Goal: Task Accomplishment & Management: Manage account settings

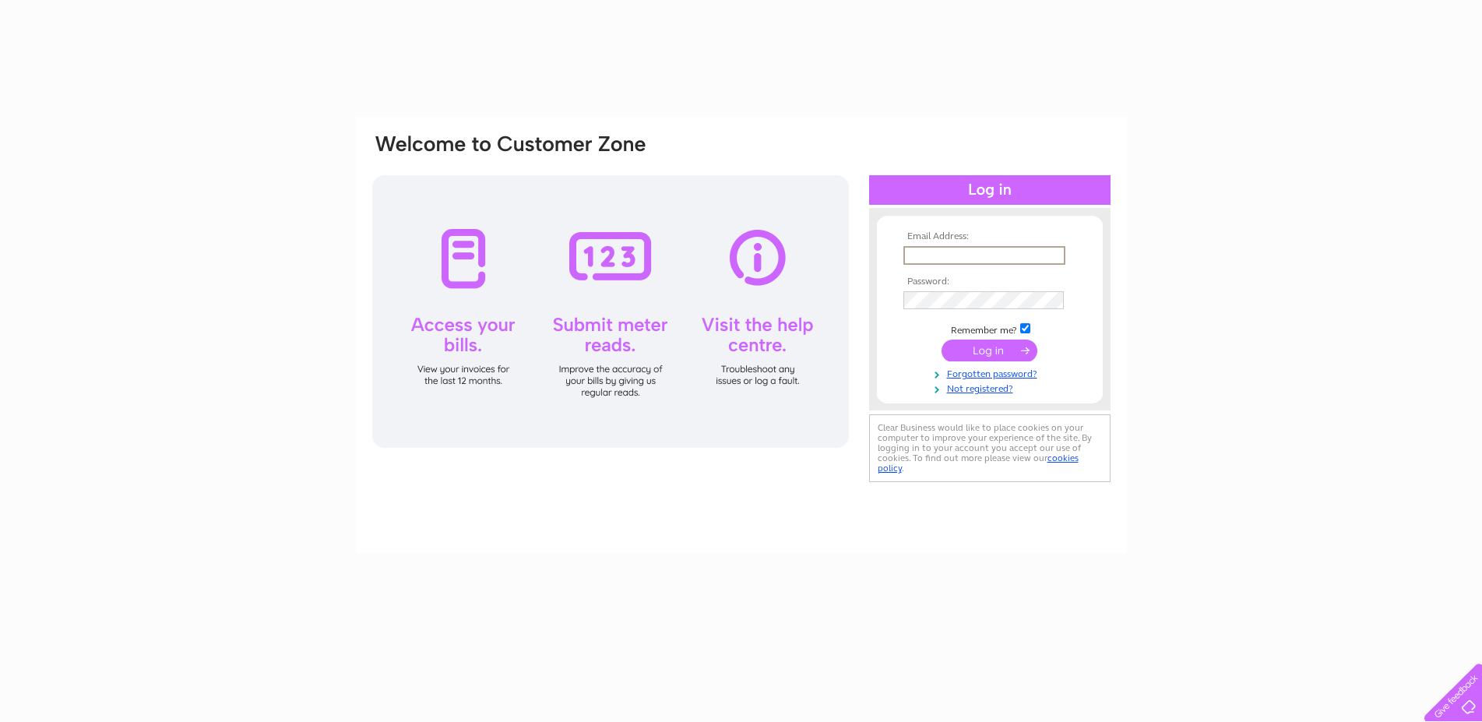
click at [985, 258] on input "text" at bounding box center [985, 255] width 162 height 19
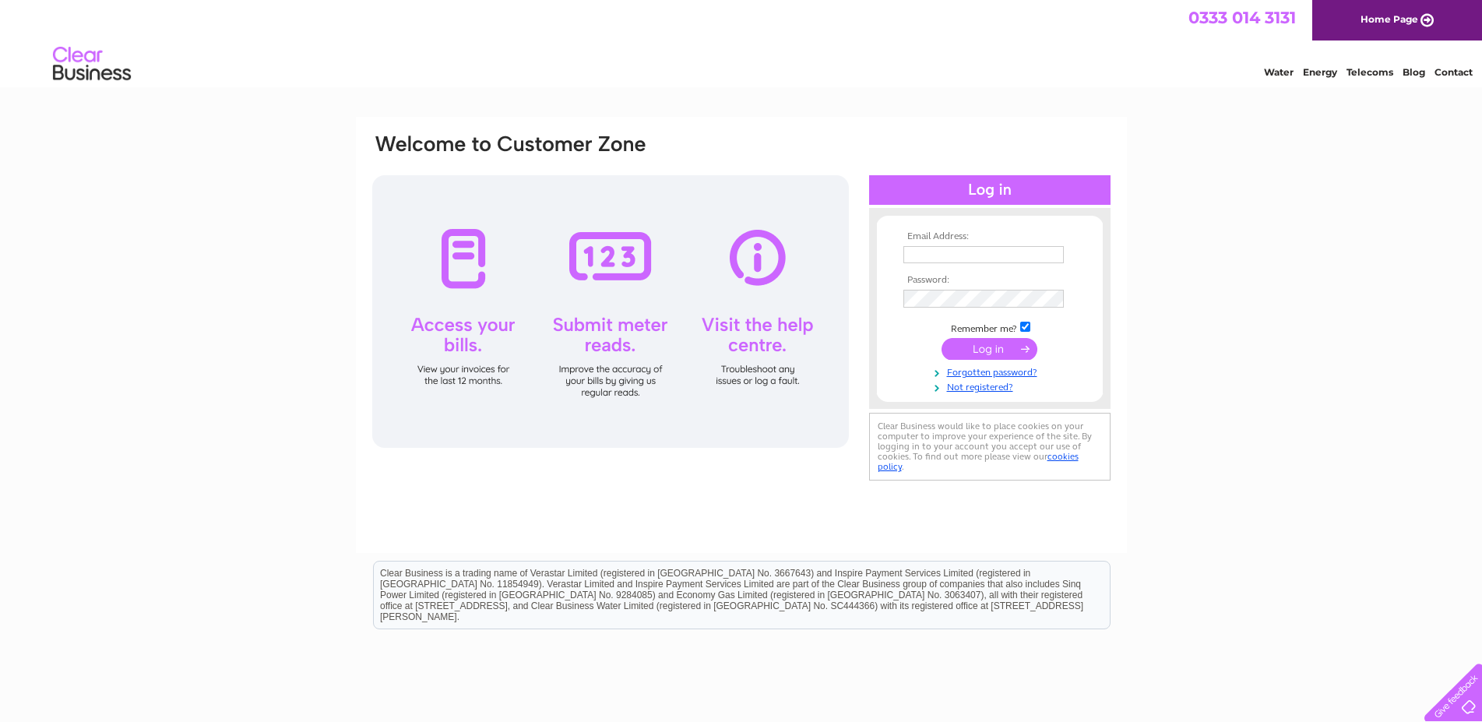
type input "[EMAIL_ADDRESS][DOMAIN_NAME]"
click at [994, 351] on input "submit" at bounding box center [990, 349] width 96 height 22
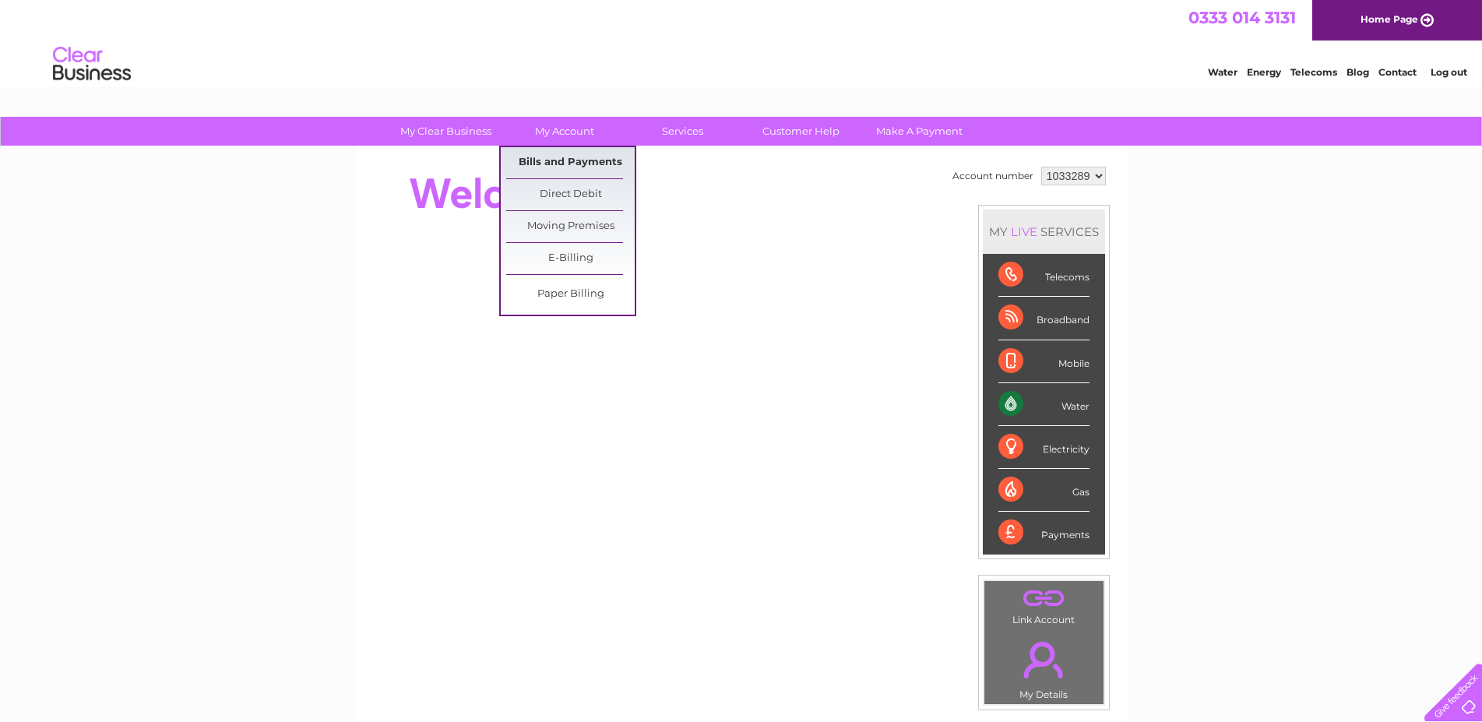
click at [569, 165] on link "Bills and Payments" at bounding box center [570, 162] width 129 height 31
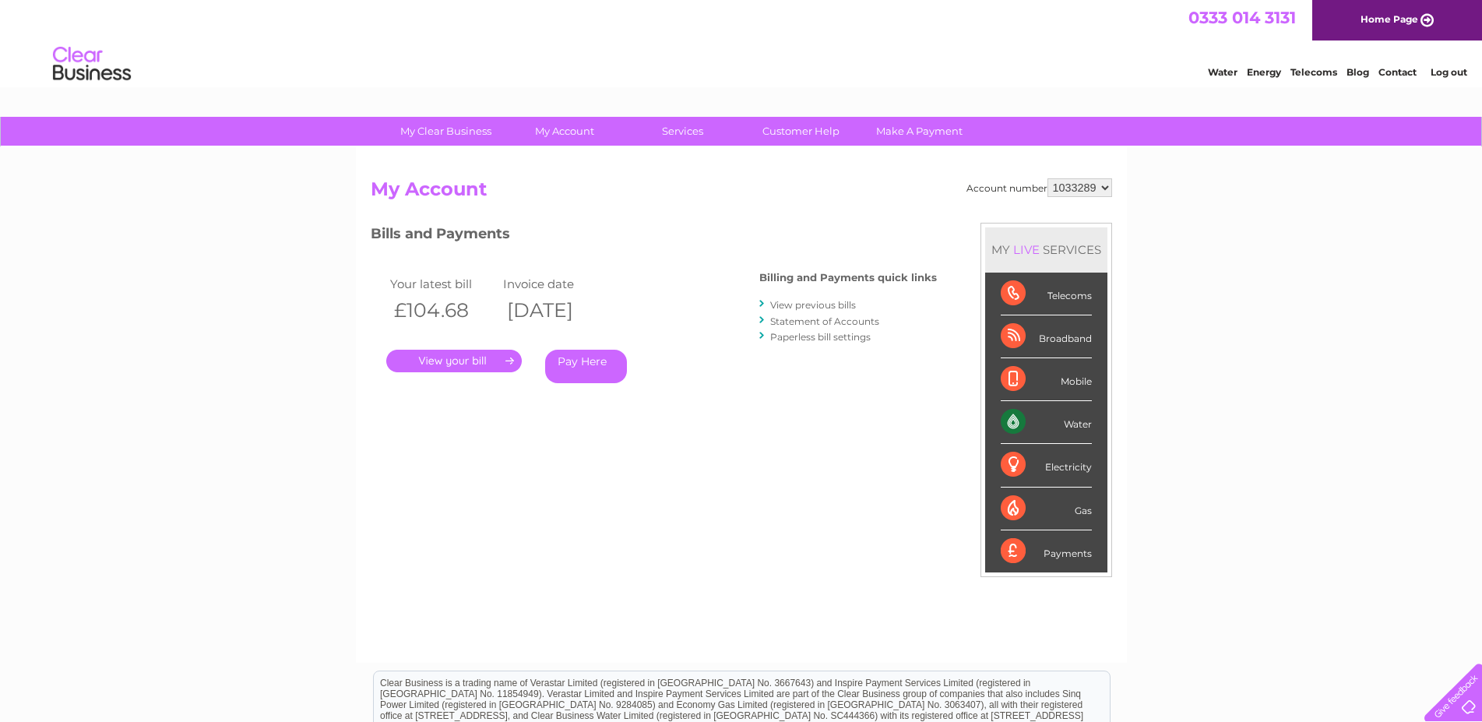
click at [484, 359] on link "." at bounding box center [454, 361] width 136 height 23
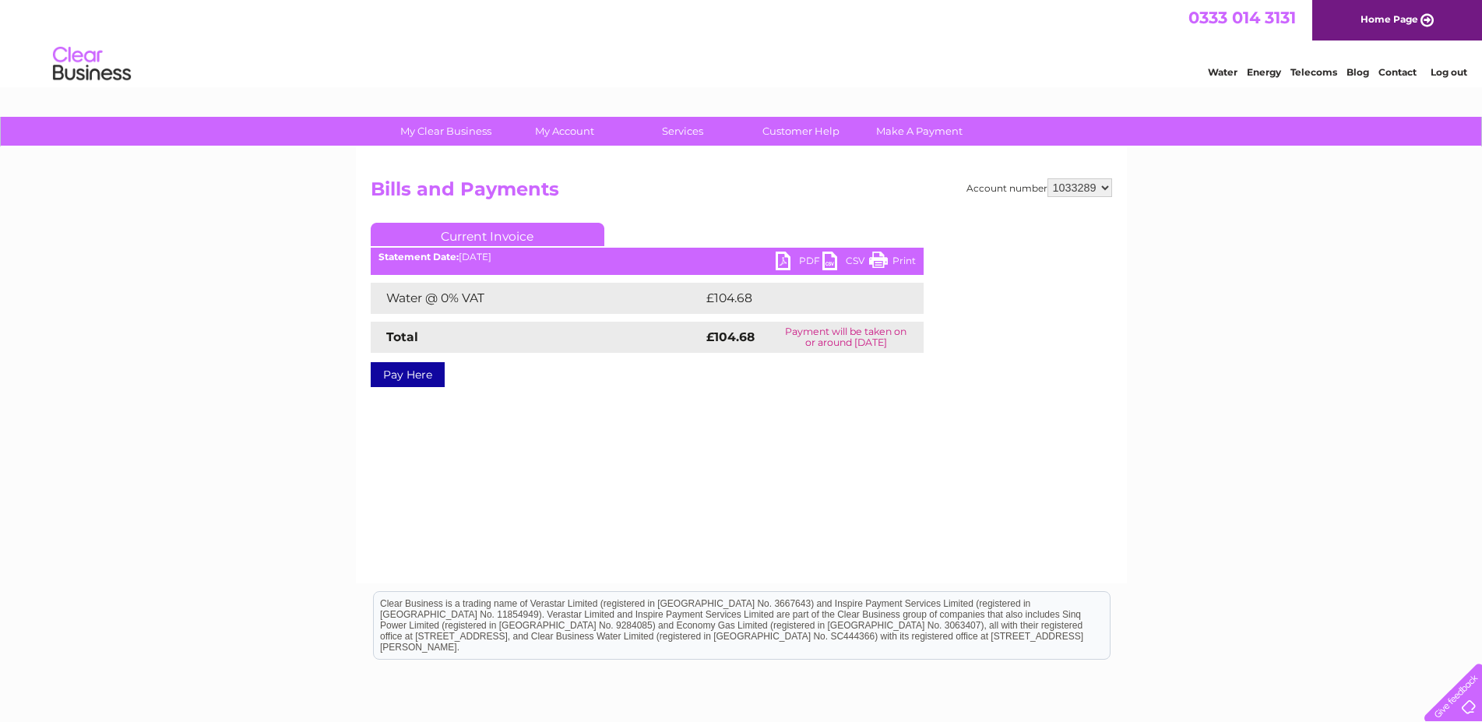
click at [794, 255] on link "PDF" at bounding box center [799, 263] width 47 height 23
